Goal: Check status

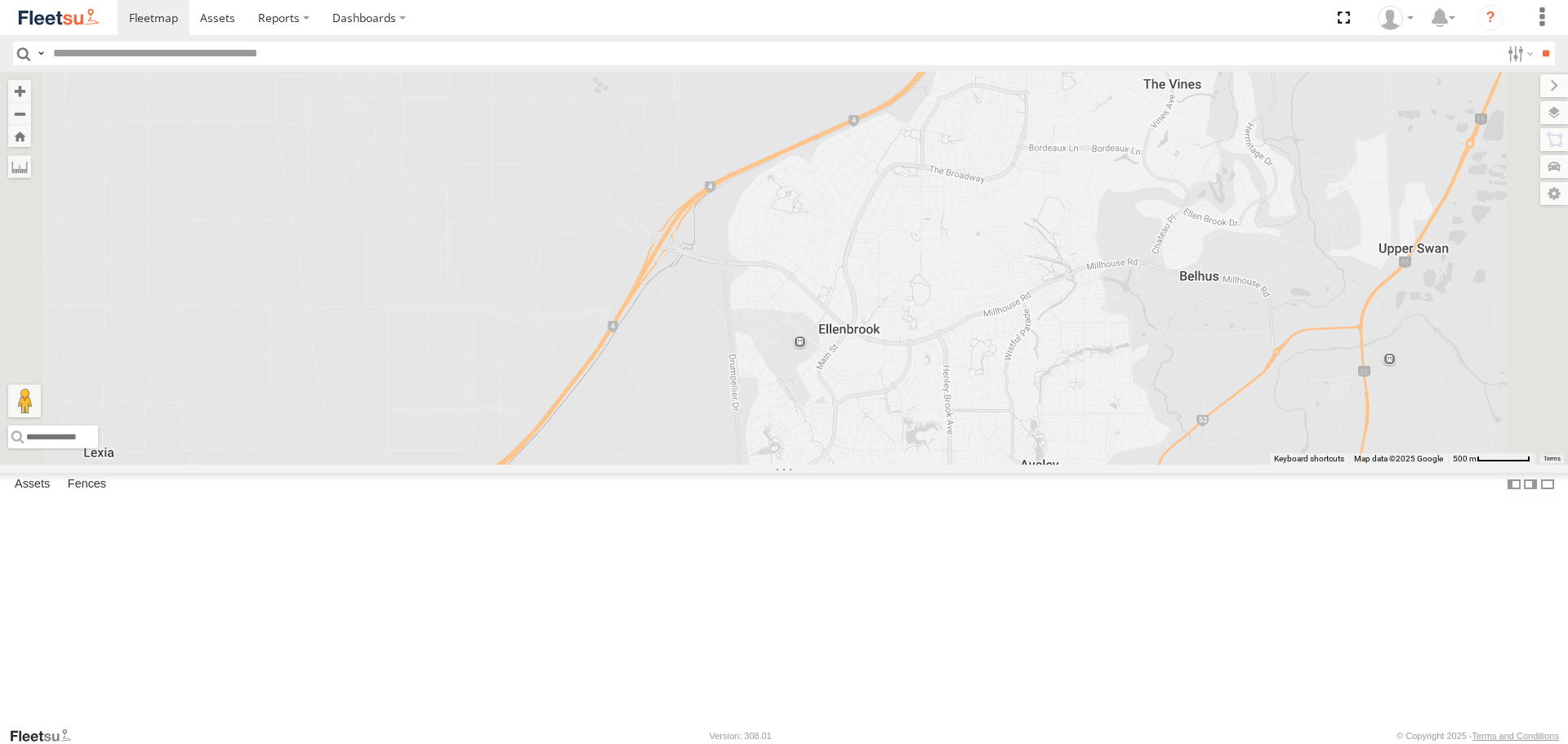
click at [0, 0] on span at bounding box center [0, 0] width 0 height 0
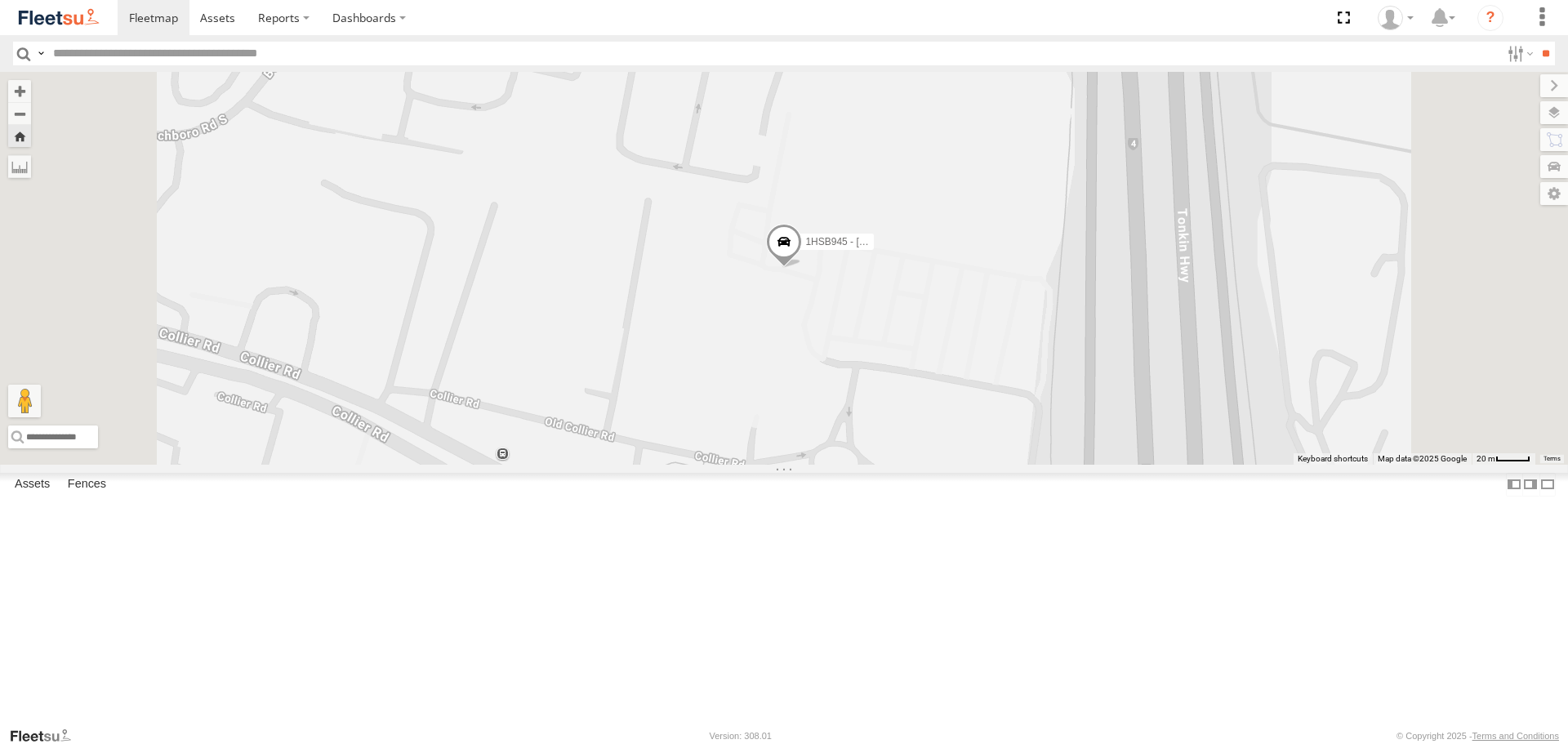
click at [802, 268] on span at bounding box center [784, 245] width 36 height 44
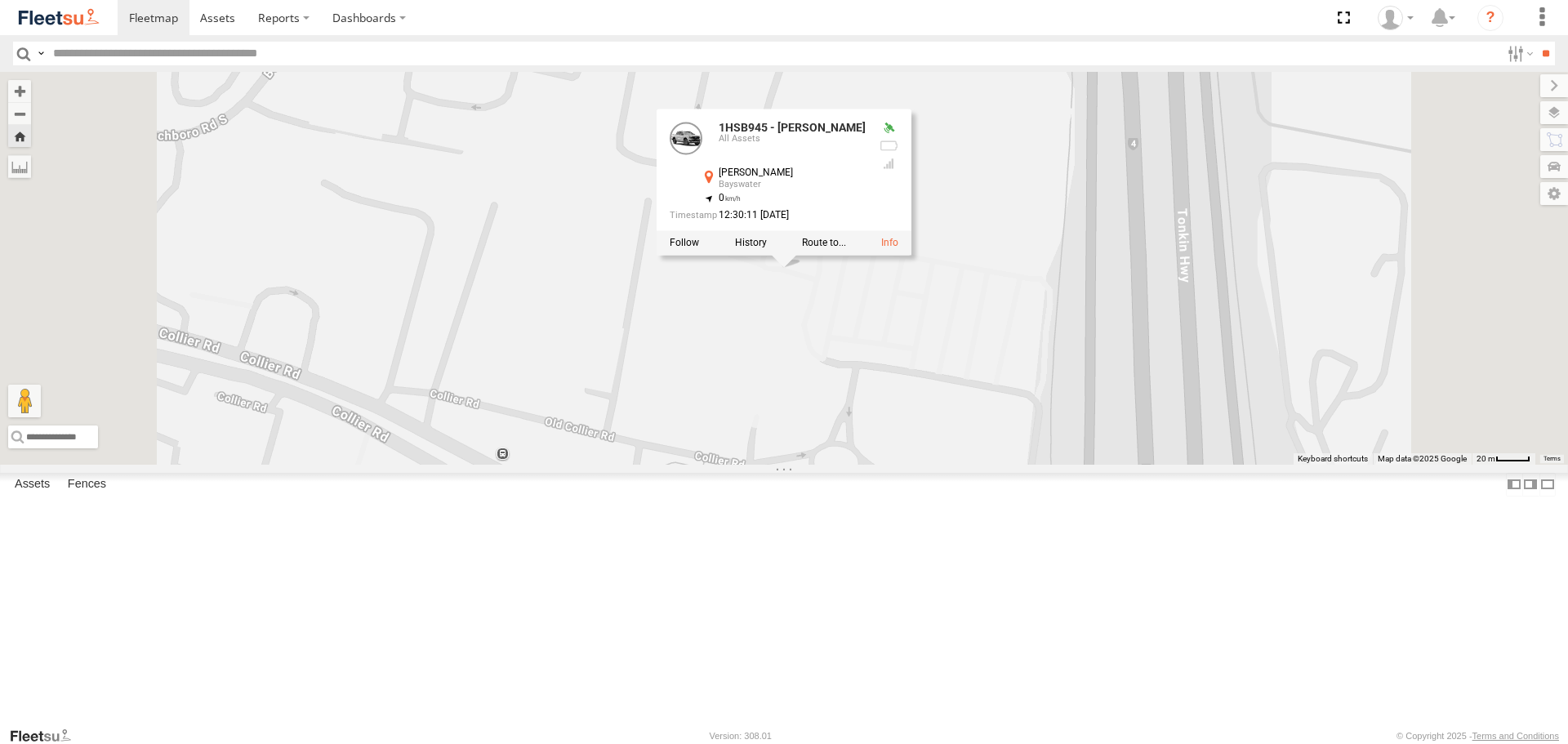
click at [928, 423] on div "1HSB945 - Ben 1HSB945 - Ben All Assets [PERSON_NAME][GEOGRAPHIC_DATA] -31.90376…" at bounding box center [784, 268] width 1568 height 392
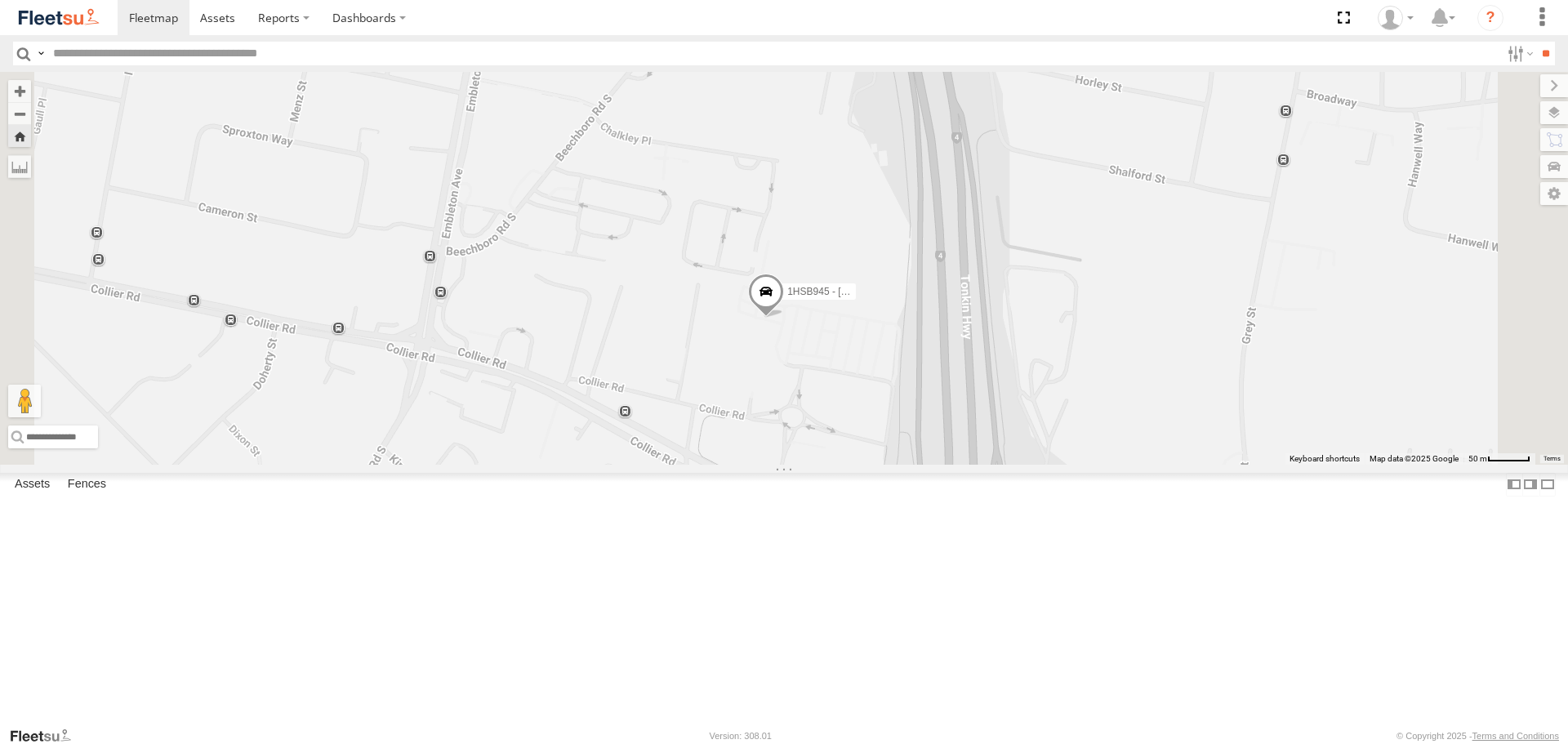
drag, startPoint x: 1036, startPoint y: 467, endPoint x: 1014, endPoint y: 381, distance: 88.8
click at [1014, 381] on div "1HSB945 - [PERSON_NAME]" at bounding box center [784, 268] width 1568 height 392
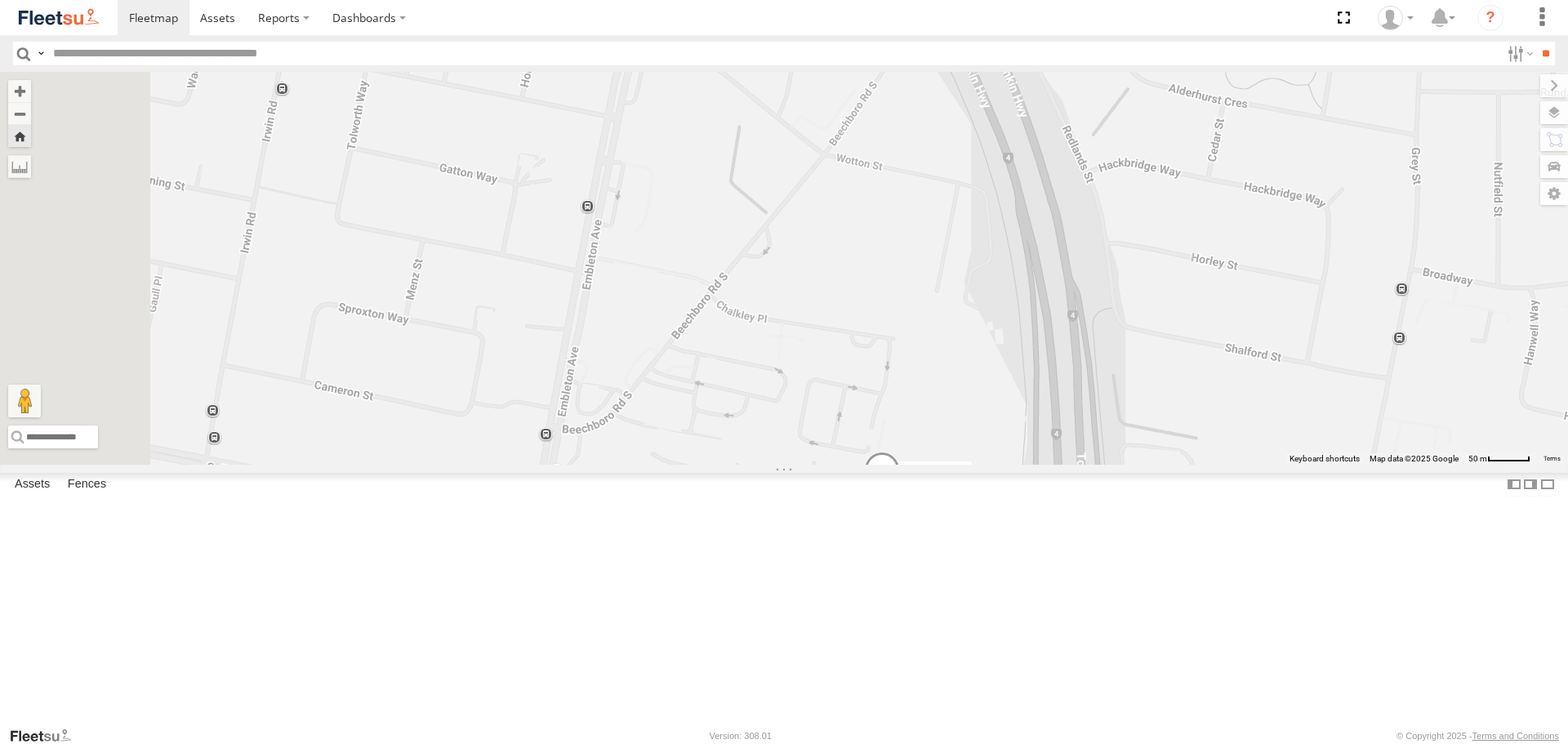
drag, startPoint x: 1064, startPoint y: 302, endPoint x: 1208, endPoint y: 485, distance: 232.9
click at [1208, 464] on div "1HSB945 - [PERSON_NAME]" at bounding box center [784, 268] width 1568 height 392
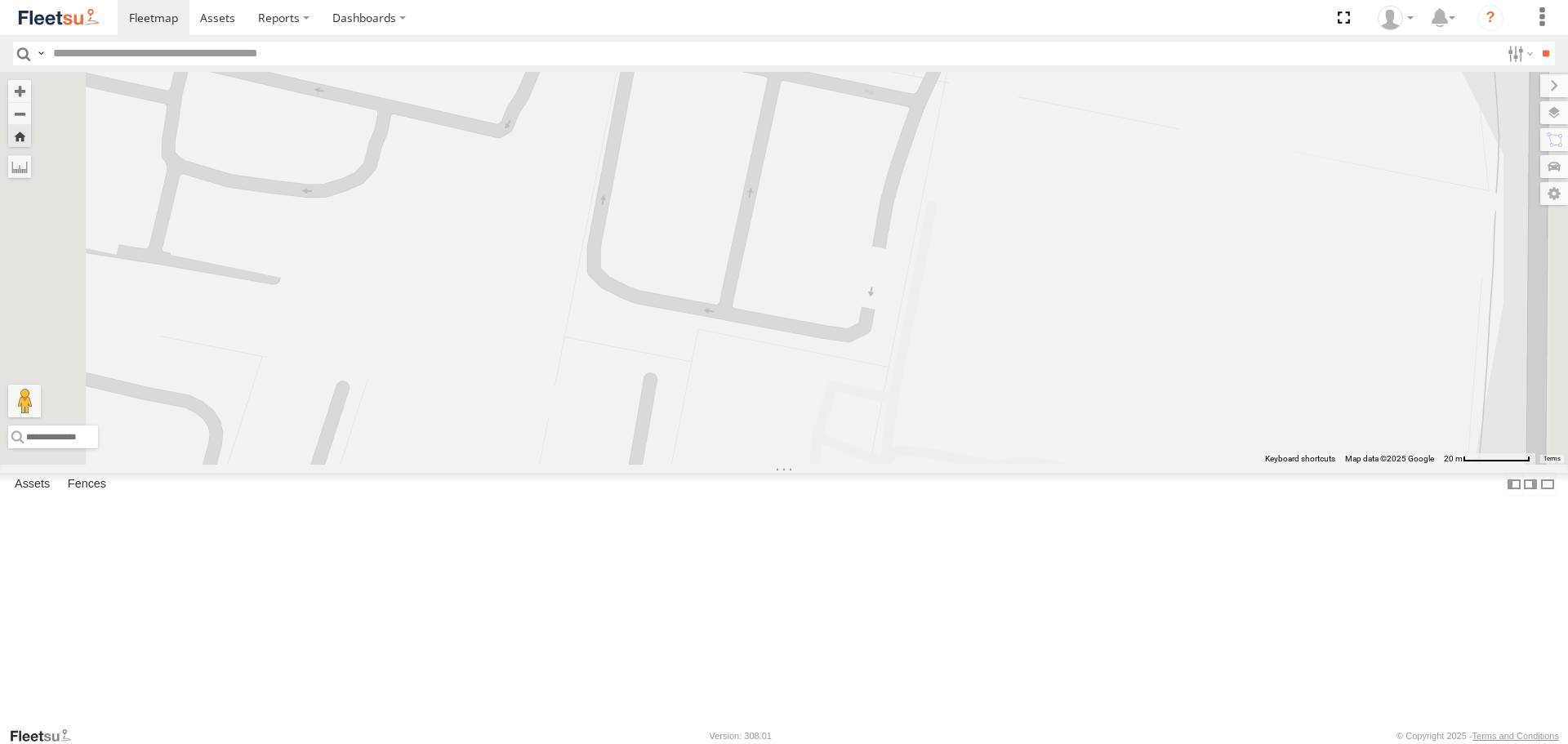
drag, startPoint x: 1213, startPoint y: 541, endPoint x: 1180, endPoint y: 467, distance: 81.0
click at [1181, 464] on div "1HSB945 - [PERSON_NAME]" at bounding box center [784, 268] width 1568 height 392
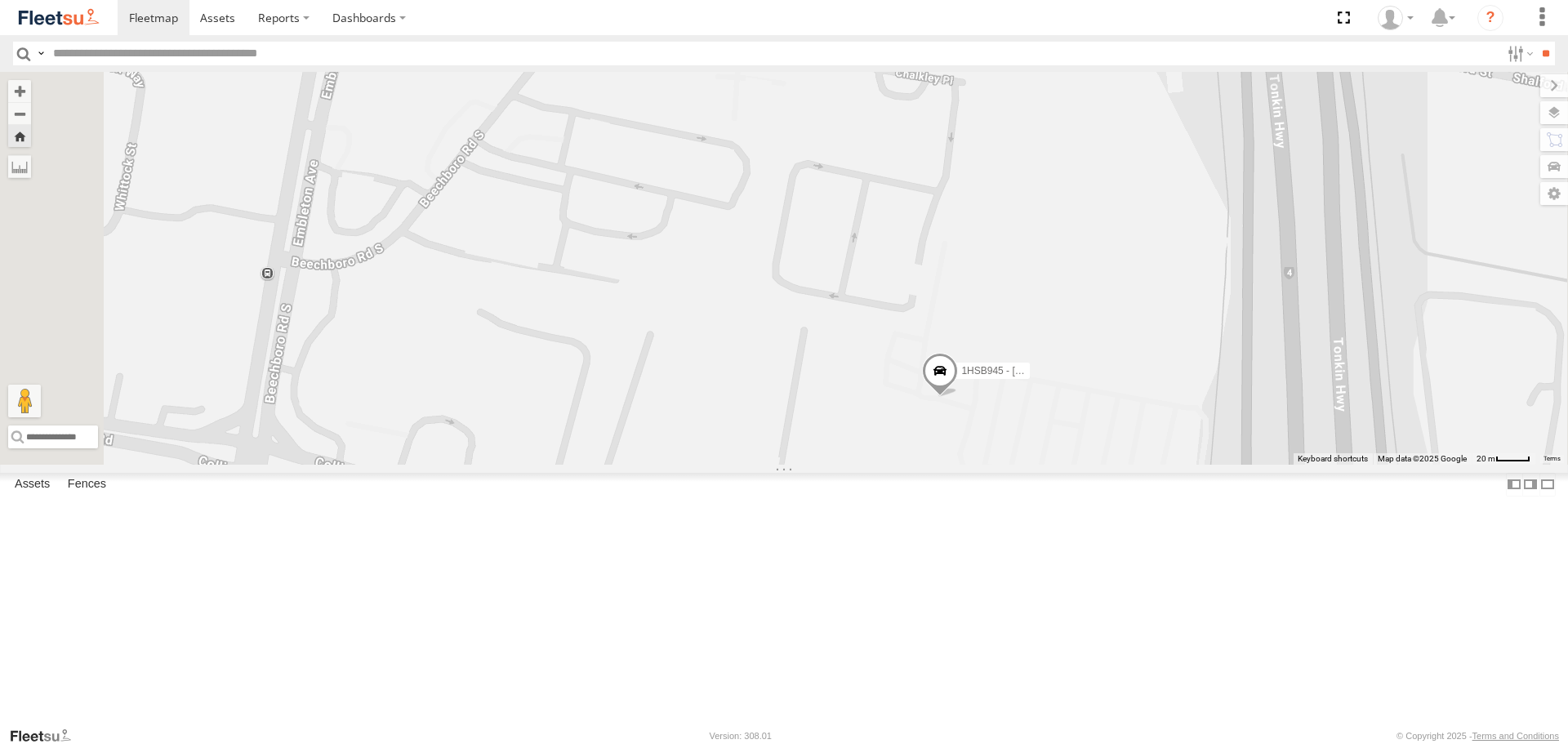
click at [958, 396] on span at bounding box center [940, 374] width 36 height 44
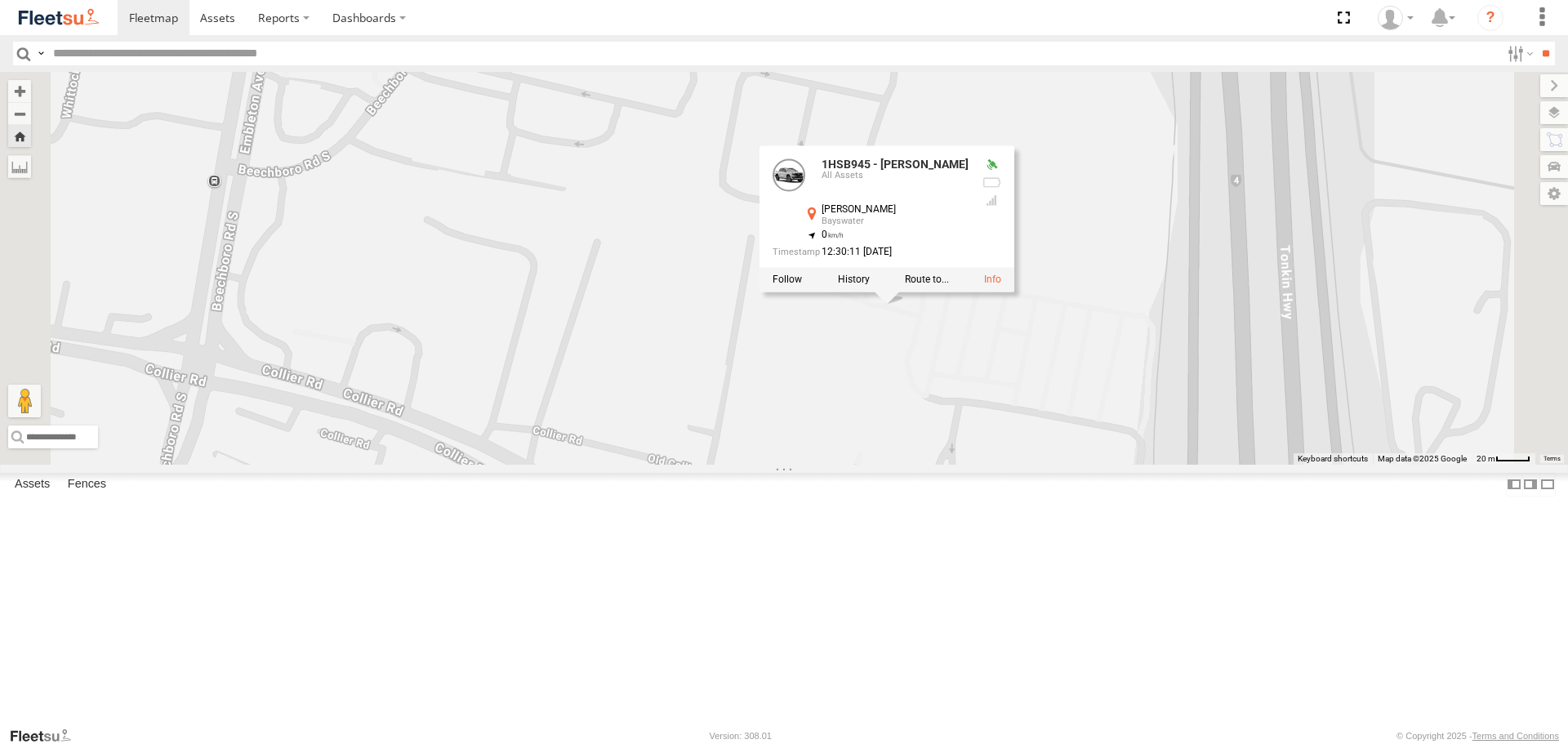
drag, startPoint x: 1275, startPoint y: 516, endPoint x: 1168, endPoint y: 382, distance: 171.5
click at [1207, 419] on div "1HSB945 - Ben 1HSB945 - Ben All Assets [PERSON_NAME][GEOGRAPHIC_DATA] -31.90376…" at bounding box center [784, 268] width 1568 height 392
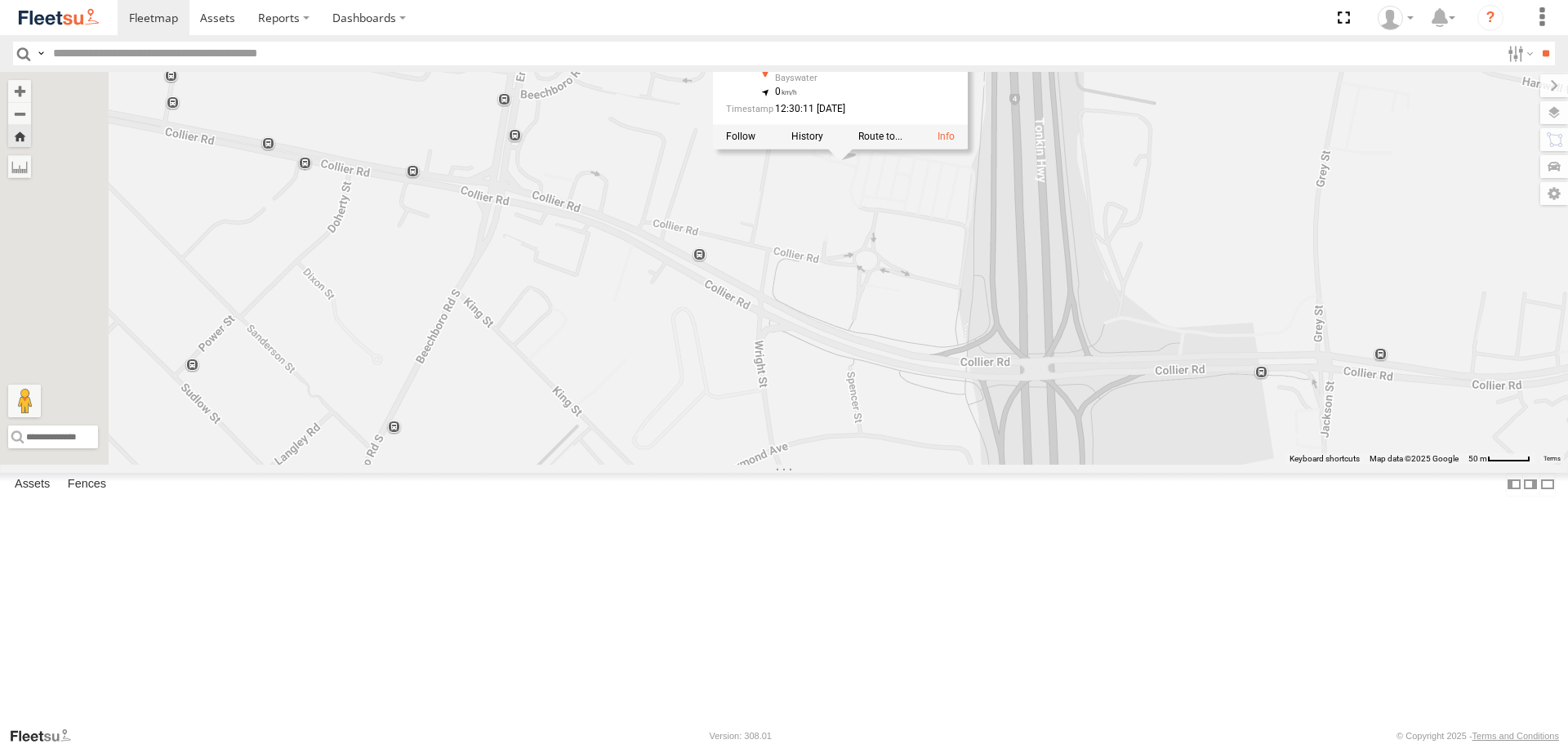
click at [1083, 345] on div "1HSB945 - Ben 1HSB945 - Ben All Assets [PERSON_NAME][GEOGRAPHIC_DATA] -31.90376…" at bounding box center [784, 268] width 1568 height 392
click at [0, 0] on span at bounding box center [0, 0] width 0 height 0
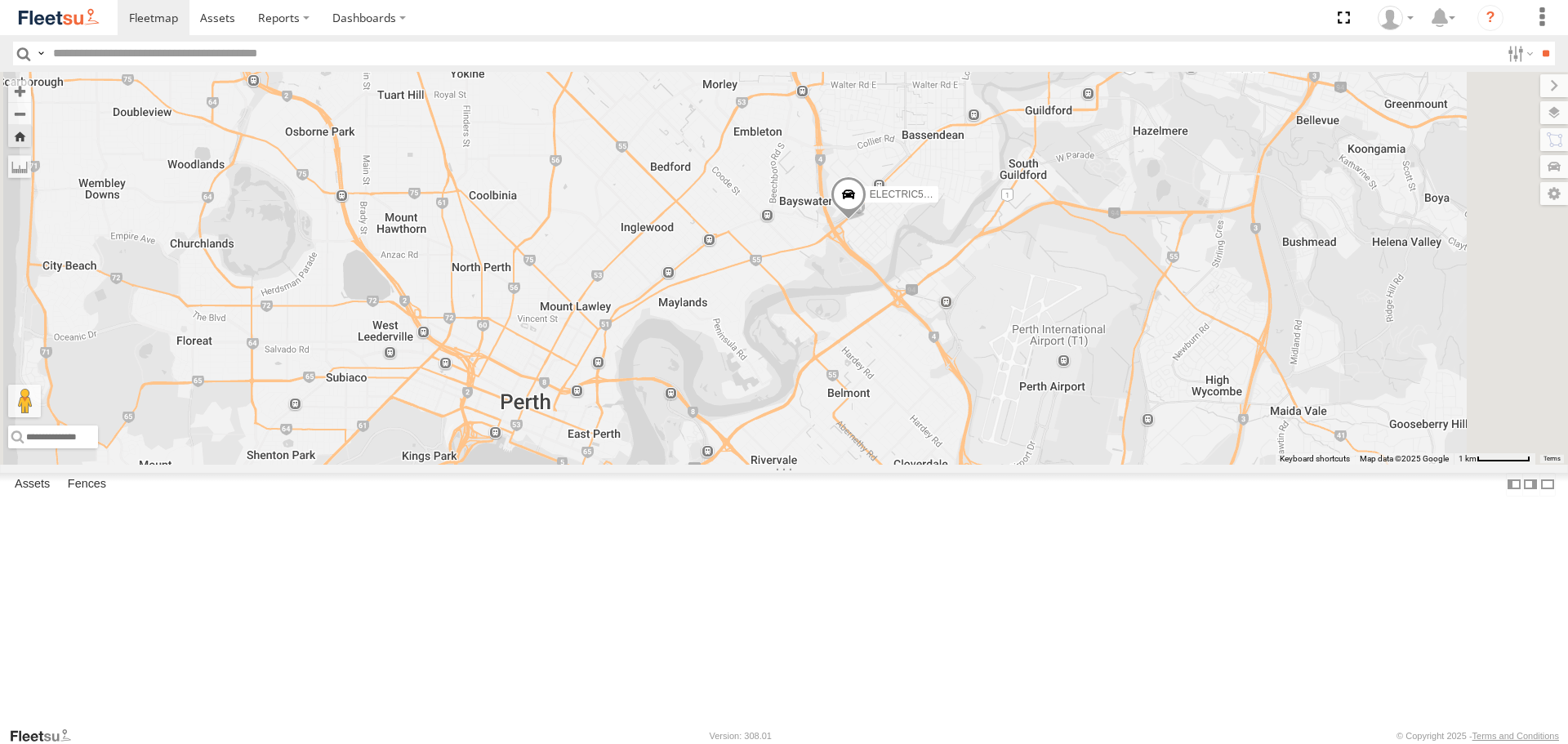
click at [867, 221] on span at bounding box center [848, 198] width 36 height 44
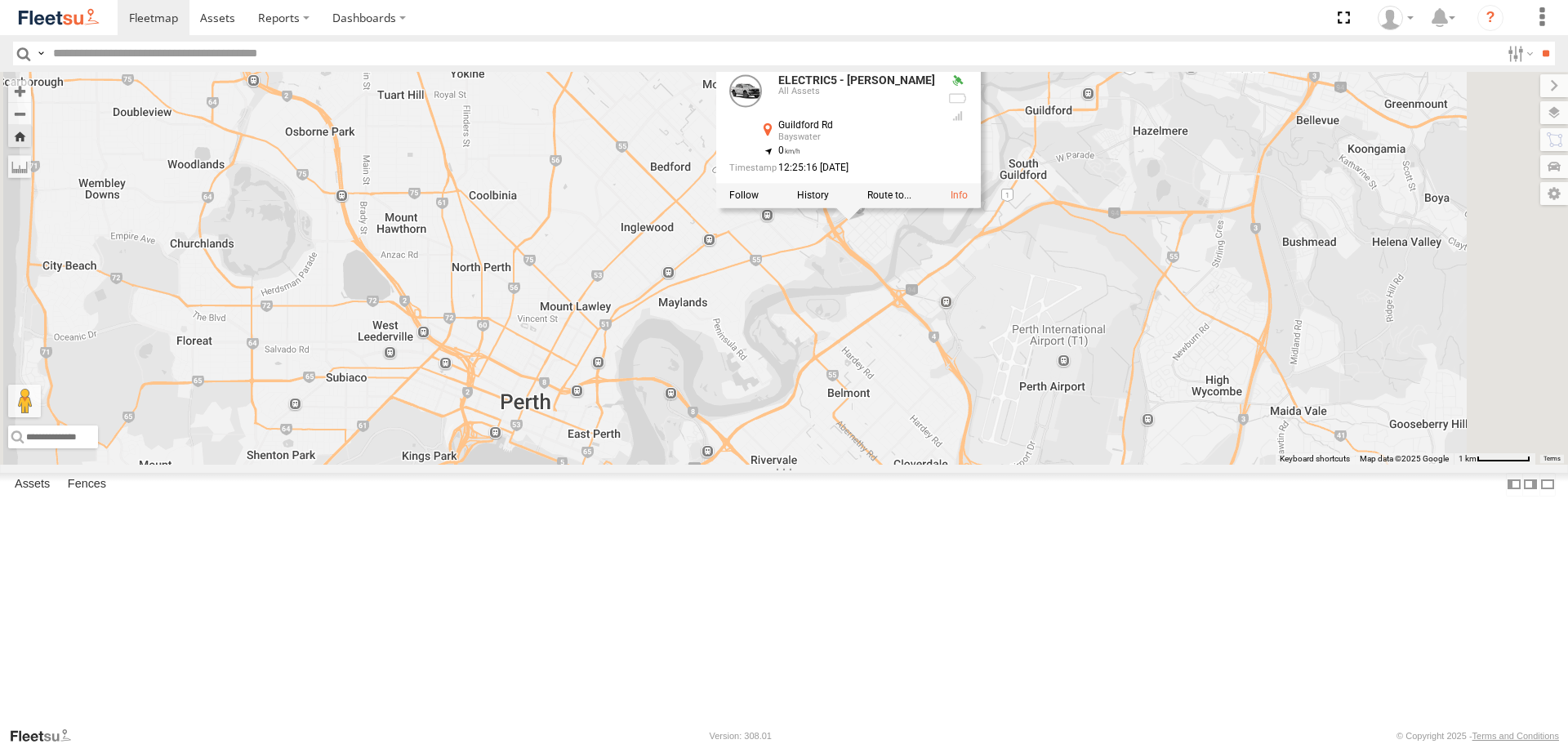
click at [981, 208] on div "ELECTRIC5 - [PERSON_NAME] All Assets [GEOGRAPHIC_DATA] -31.91902 , 115.92958 0 …" at bounding box center [848, 135] width 265 height 146
click at [0, 0] on span at bounding box center [0, 0] width 0 height 0
